Goal: Information Seeking & Learning: Check status

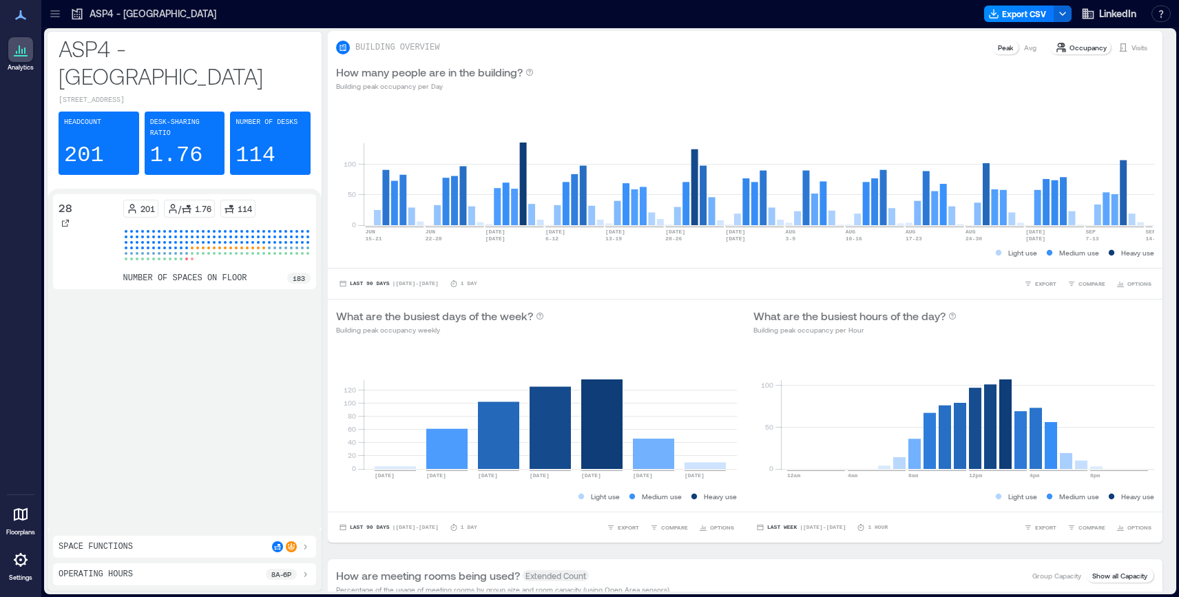
click at [84, 12] on div "ASP4 - [GEOGRAPHIC_DATA]" at bounding box center [143, 14] width 146 height 14
click at [56, 17] on icon at bounding box center [55, 14] width 14 height 14
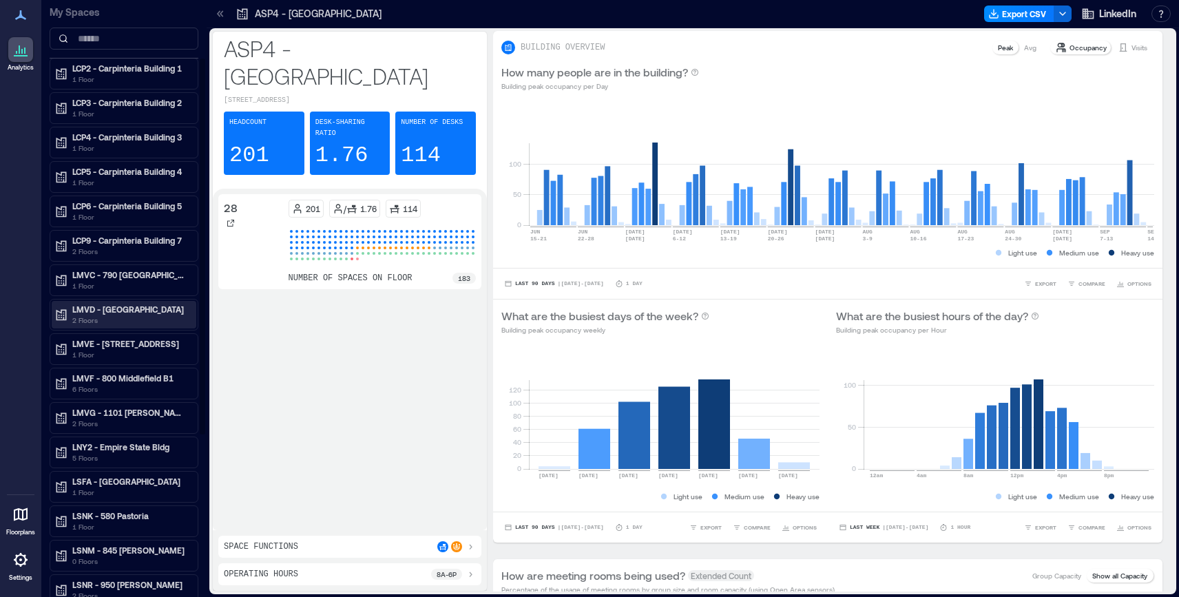
scroll to position [106, 0]
click at [129, 449] on p "LNY2 - Empire State Bldg" at bounding box center [130, 446] width 116 height 11
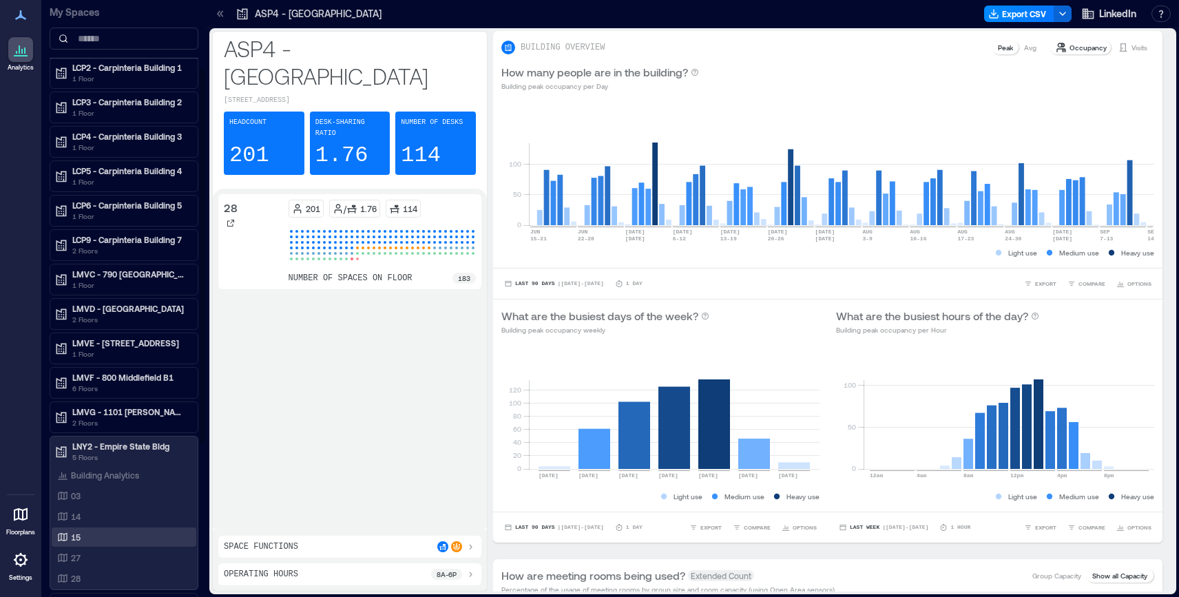
click at [74, 537] on p "15" at bounding box center [76, 537] width 10 height 11
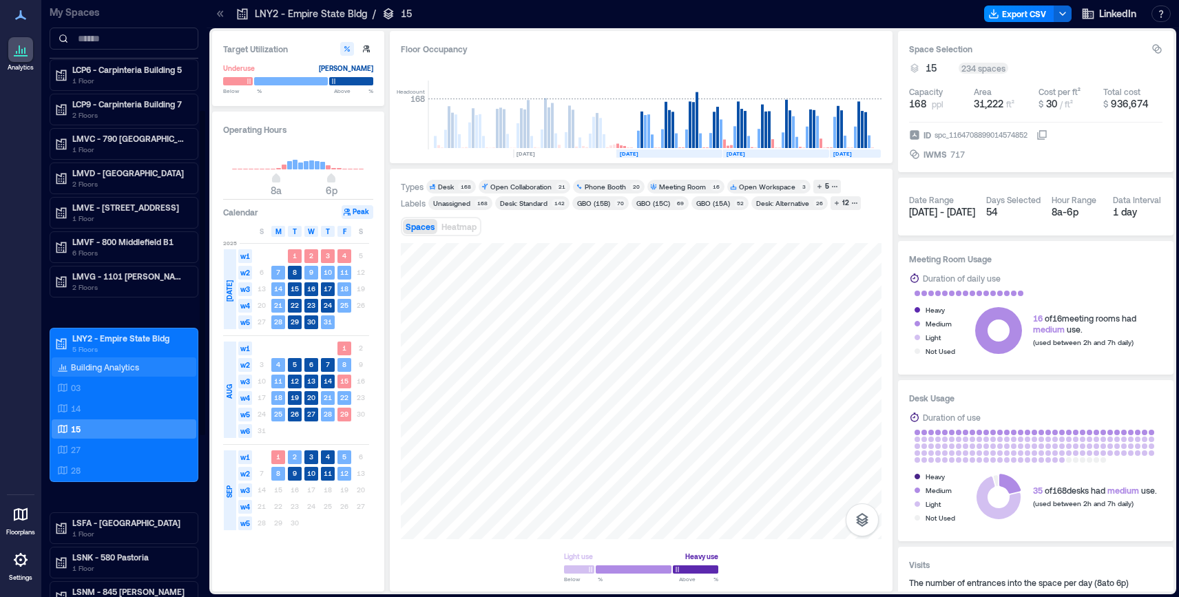
scroll to position [226, 0]
